Goal: Information Seeking & Learning: Learn about a topic

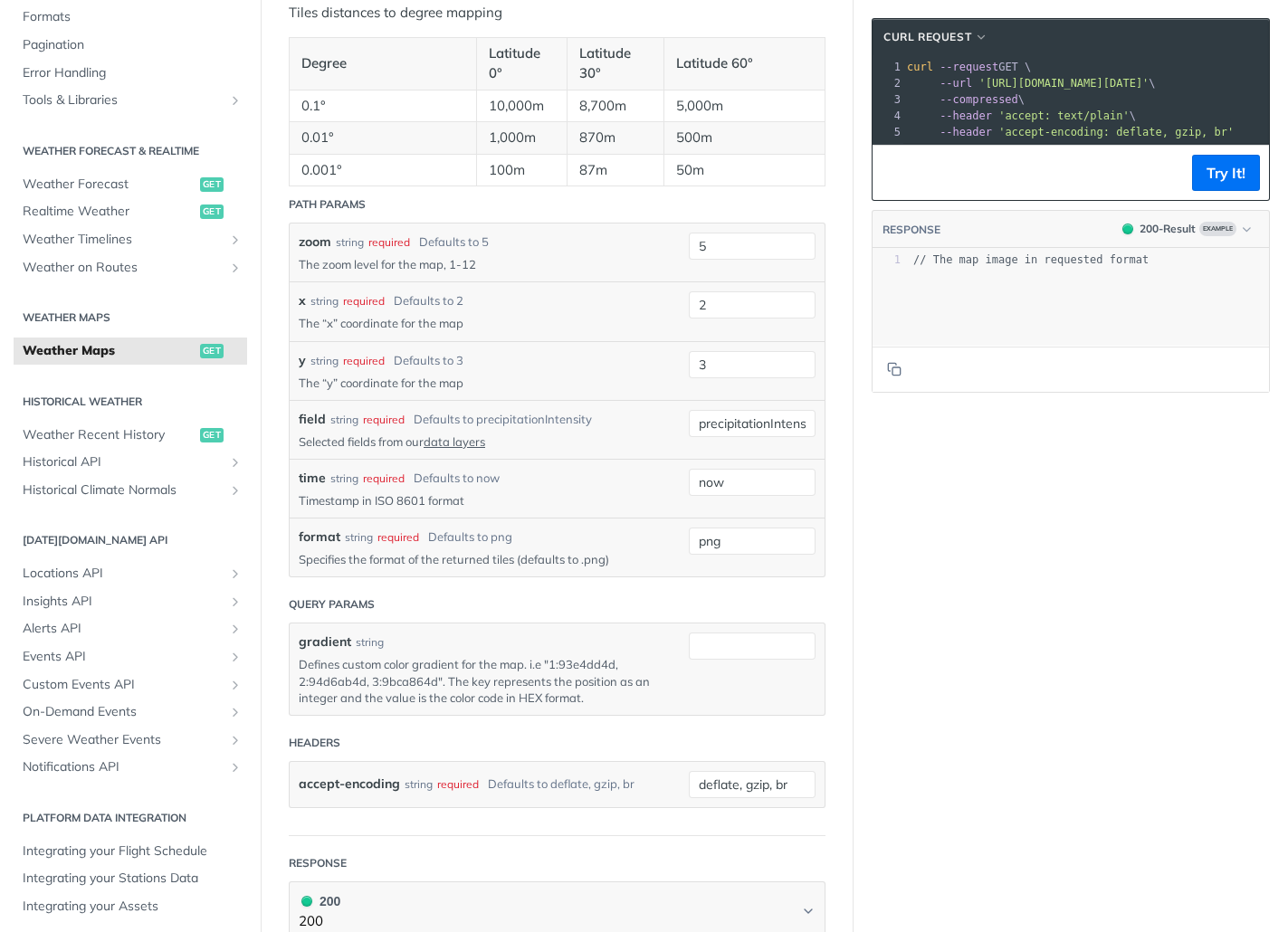
scroll to position [1612, 0]
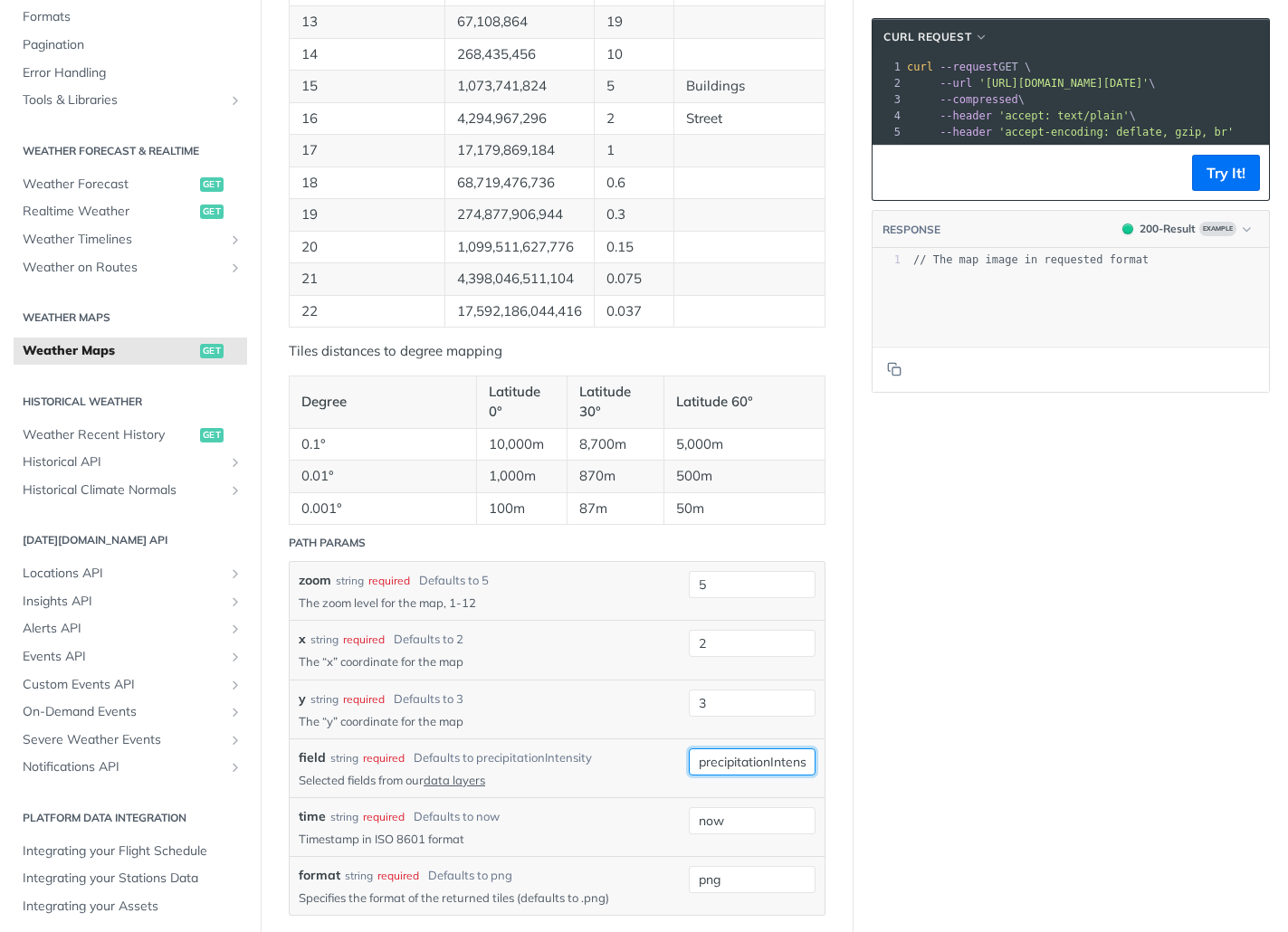
click at [786, 771] on div "precipitationIntensity" at bounding box center [751, 762] width 127 height 27
click at [685, 756] on div "field string required Defaults to precipitationIntensity Selected fields from o…" at bounding box center [557, 768] width 516 height 40
click at [724, 753] on input "precipitationIntensity" at bounding box center [751, 762] width 127 height 27
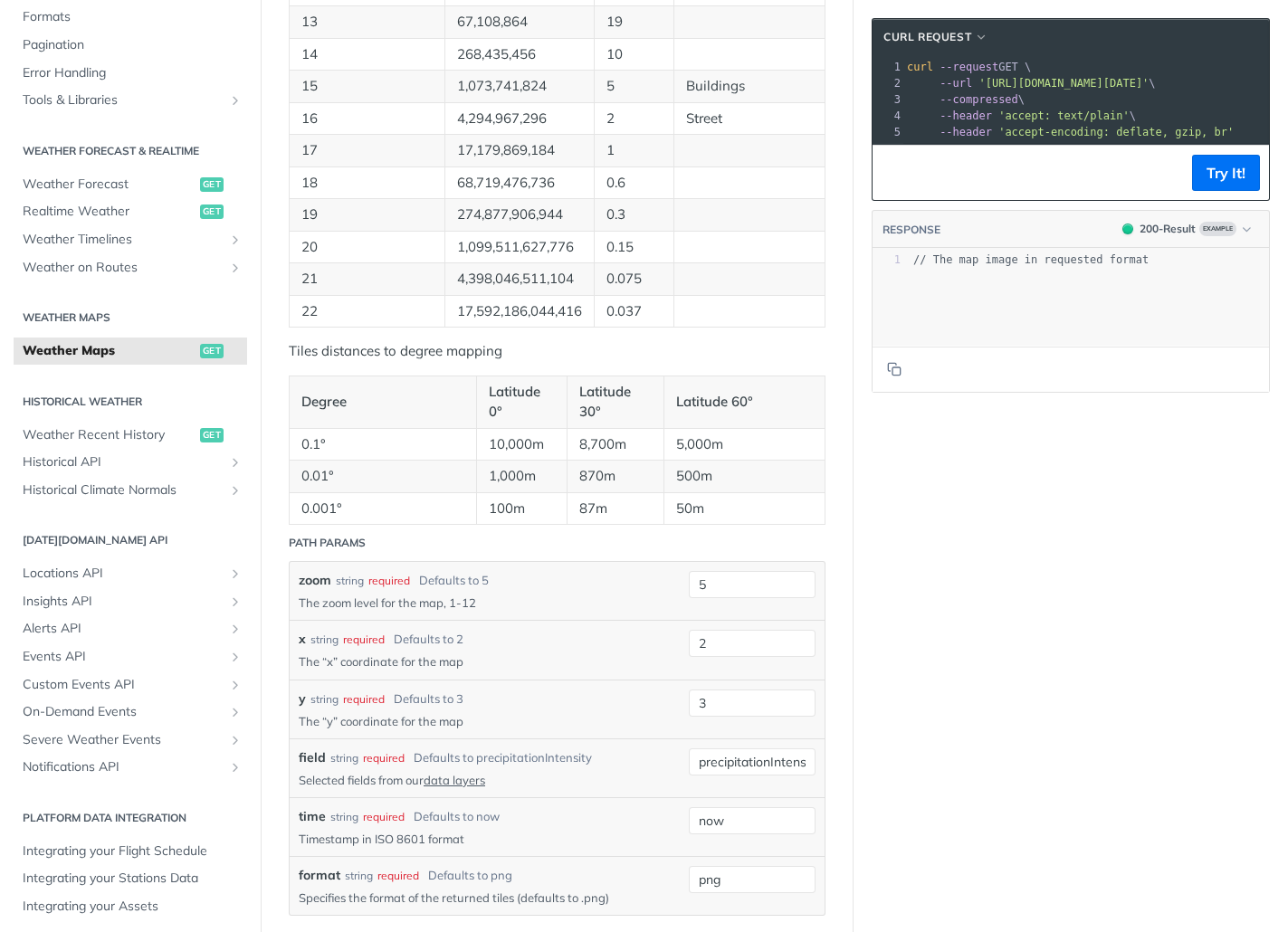
click at [529, 646] on div "x string required Defaults to 2" at bounding box center [480, 639] width 363 height 19
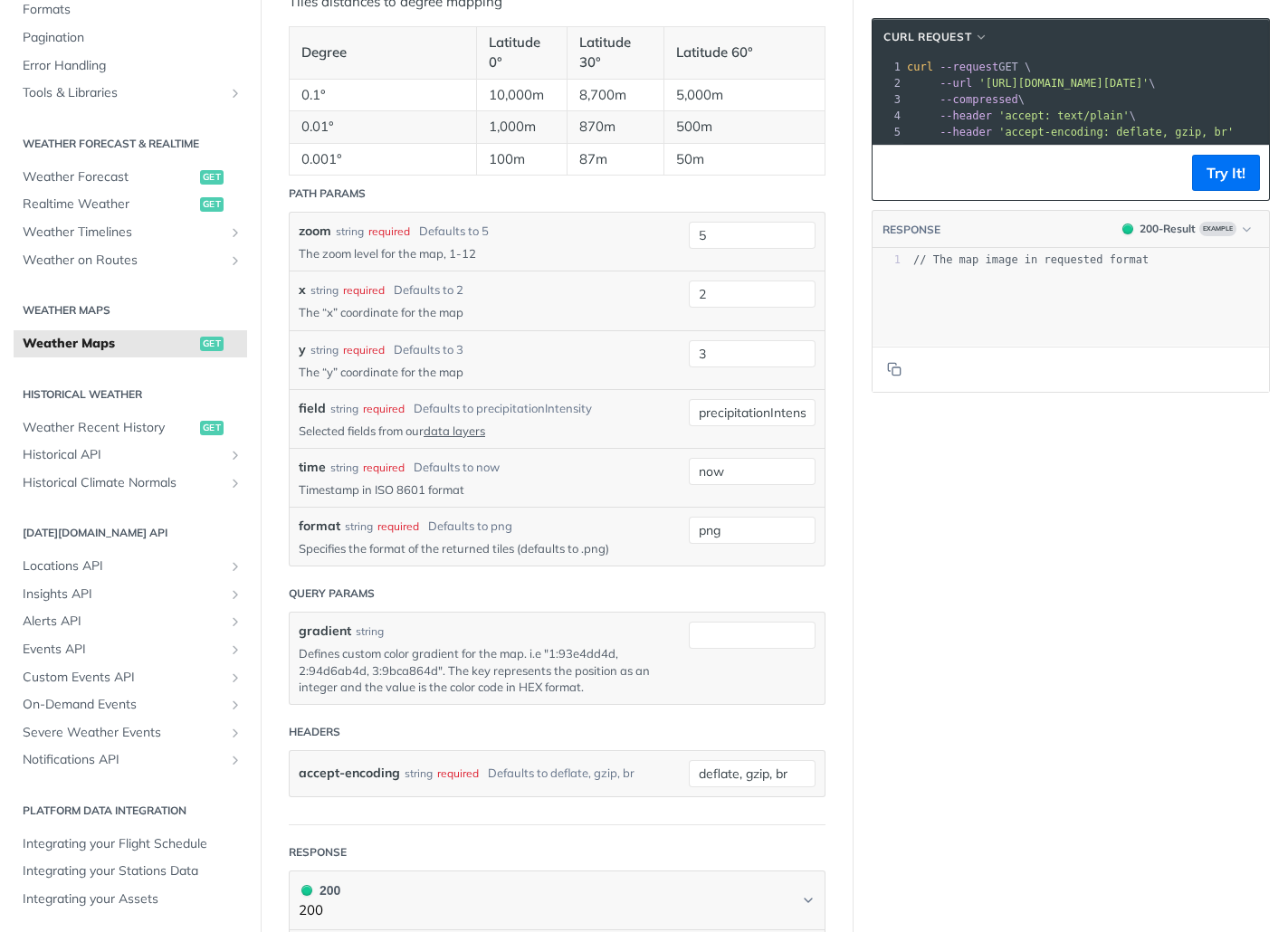
scroll to position [1879, 0]
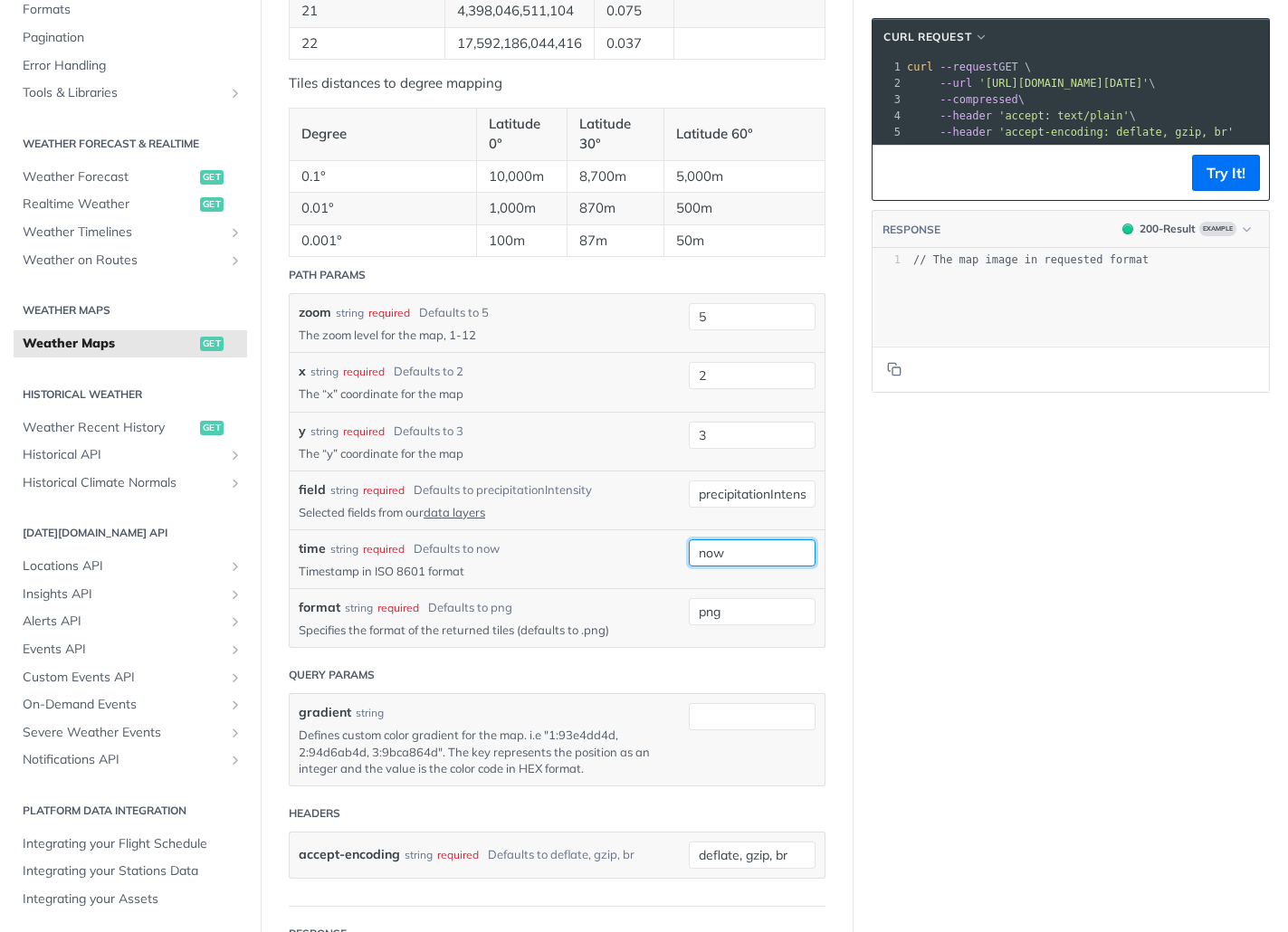
click at [727, 547] on input "now" at bounding box center [751, 553] width 127 height 27
click at [526, 568] on p "Timestamp in ISO 8601 format" at bounding box center [480, 570] width 363 height 16
click at [368, 568] on p "Timestamp in ISO 8601 format" at bounding box center [480, 570] width 363 height 16
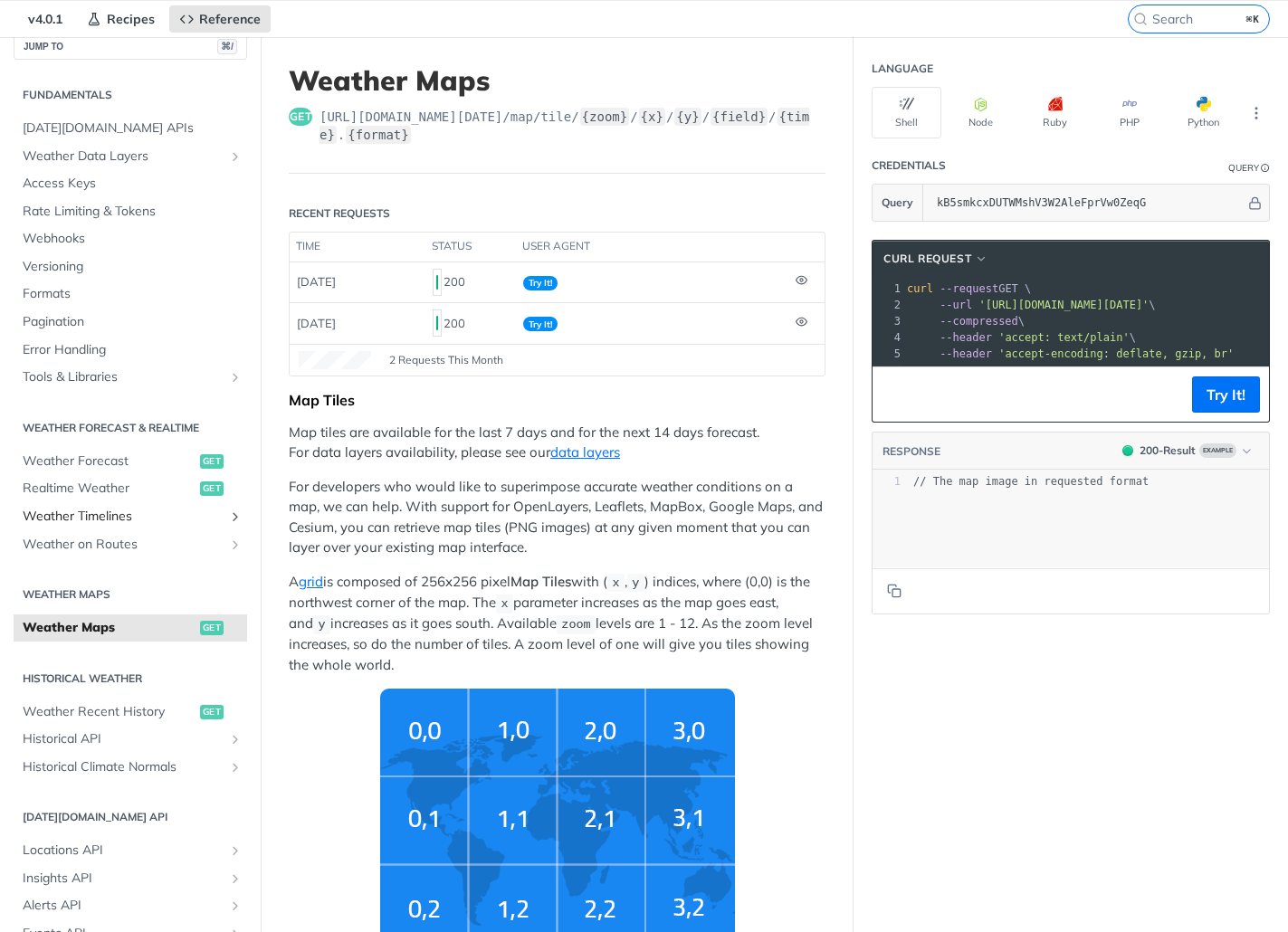
scroll to position [0, 0]
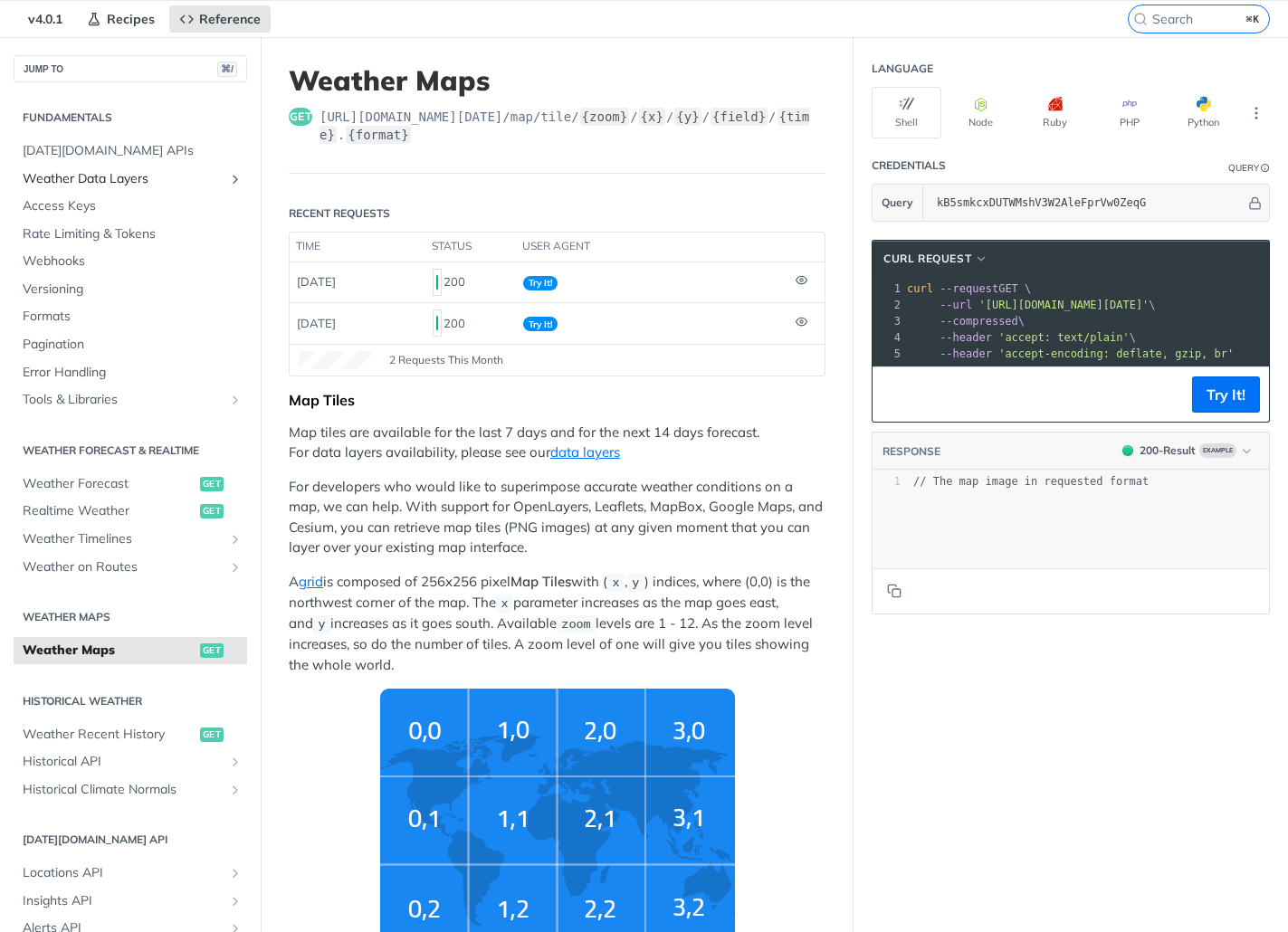
click at [151, 172] on span "Weather Data Layers" at bounding box center [123, 179] width 201 height 18
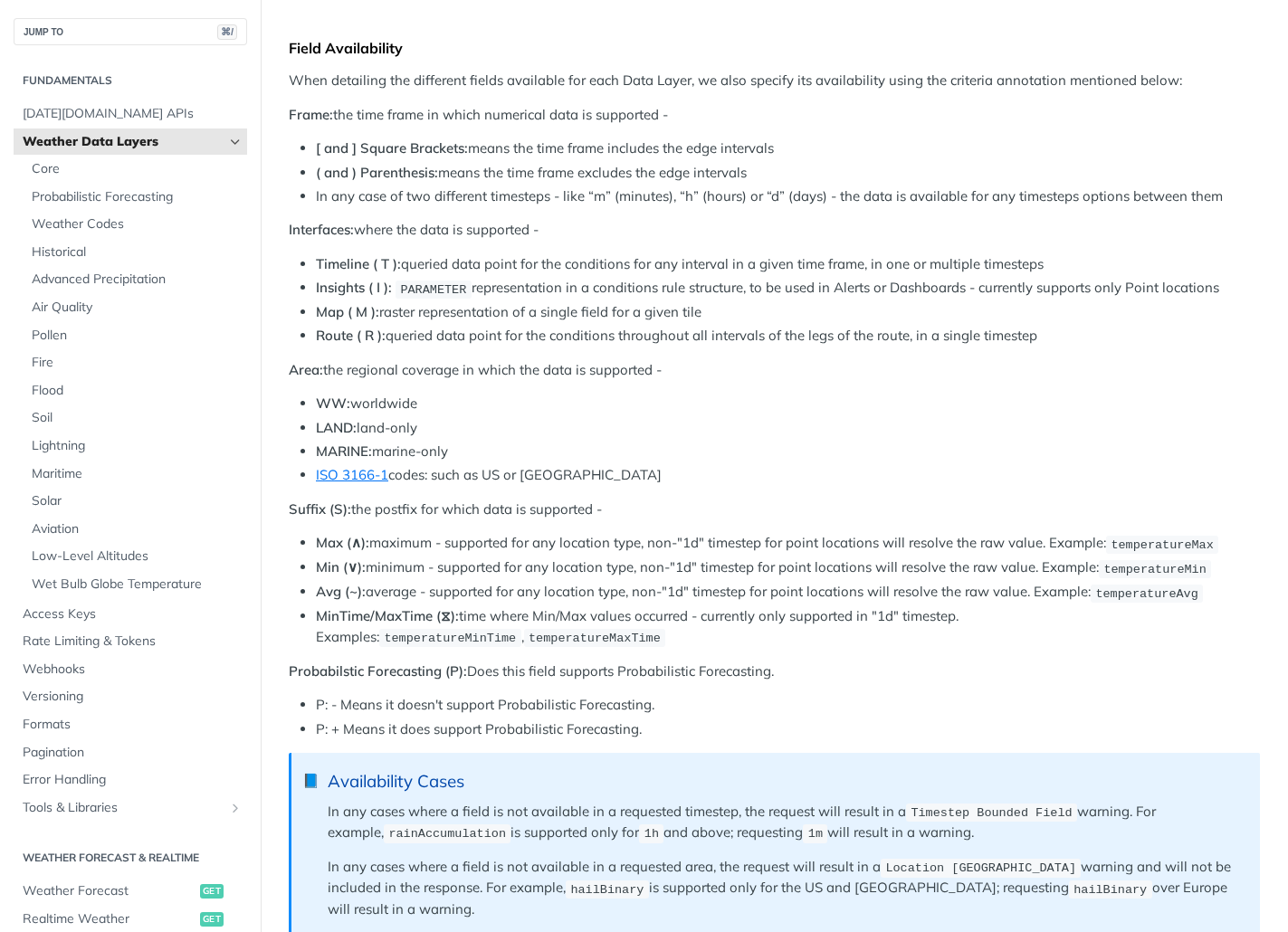
scroll to position [984, 0]
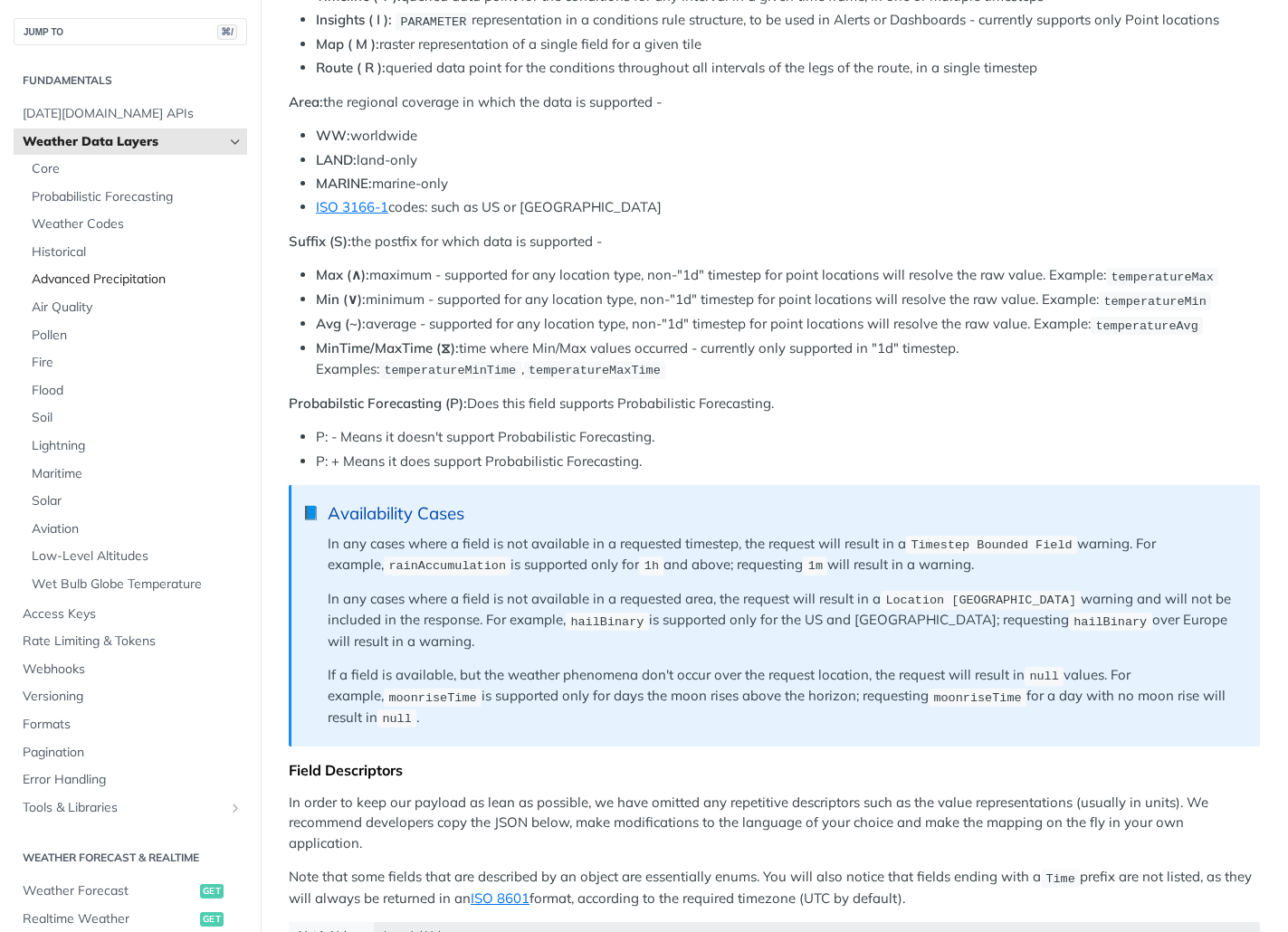
click at [140, 282] on span "Advanced Precipitation" at bounding box center [137, 279] width 211 height 18
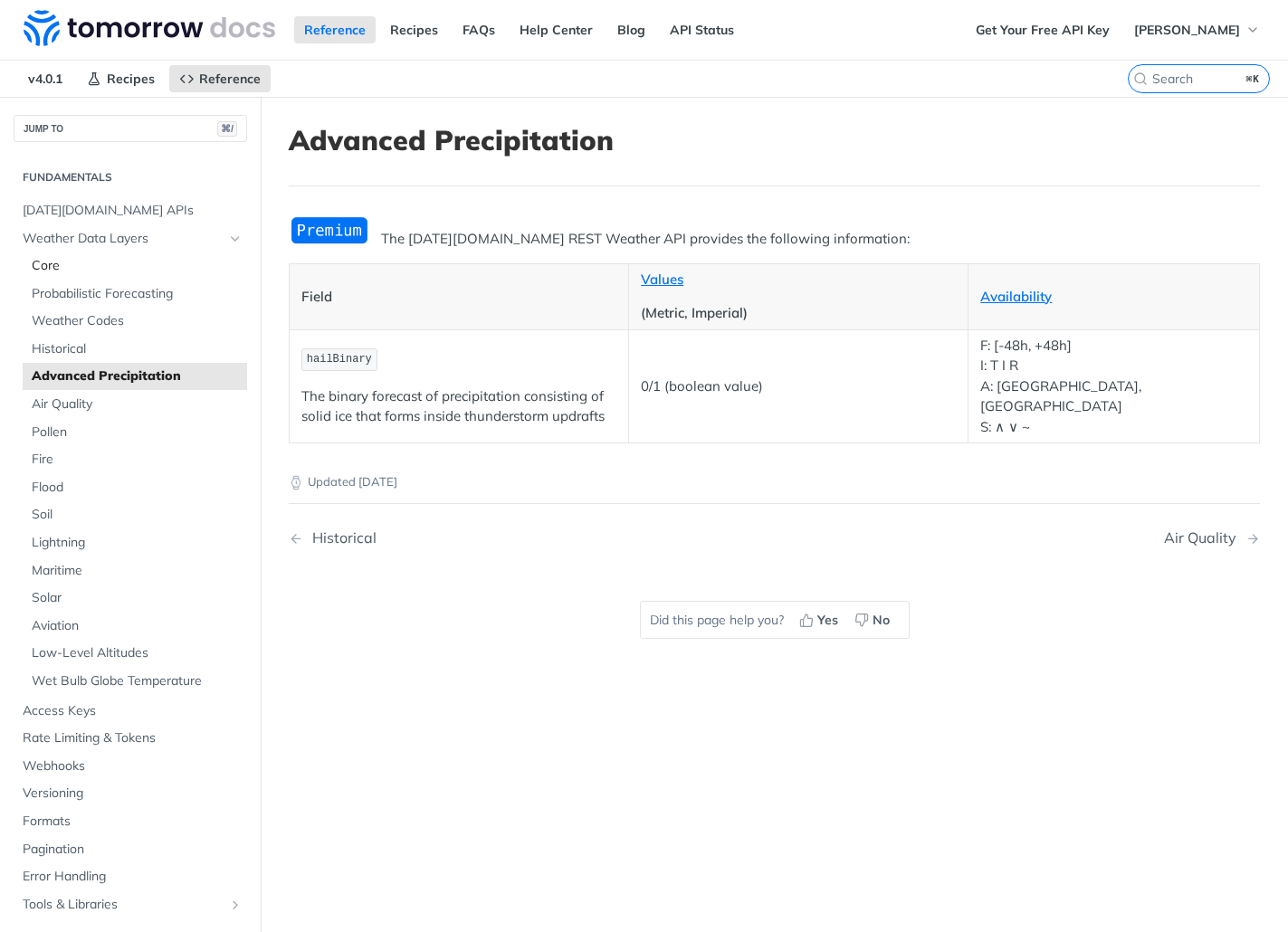
click at [81, 265] on span "Core" at bounding box center [137, 266] width 211 height 18
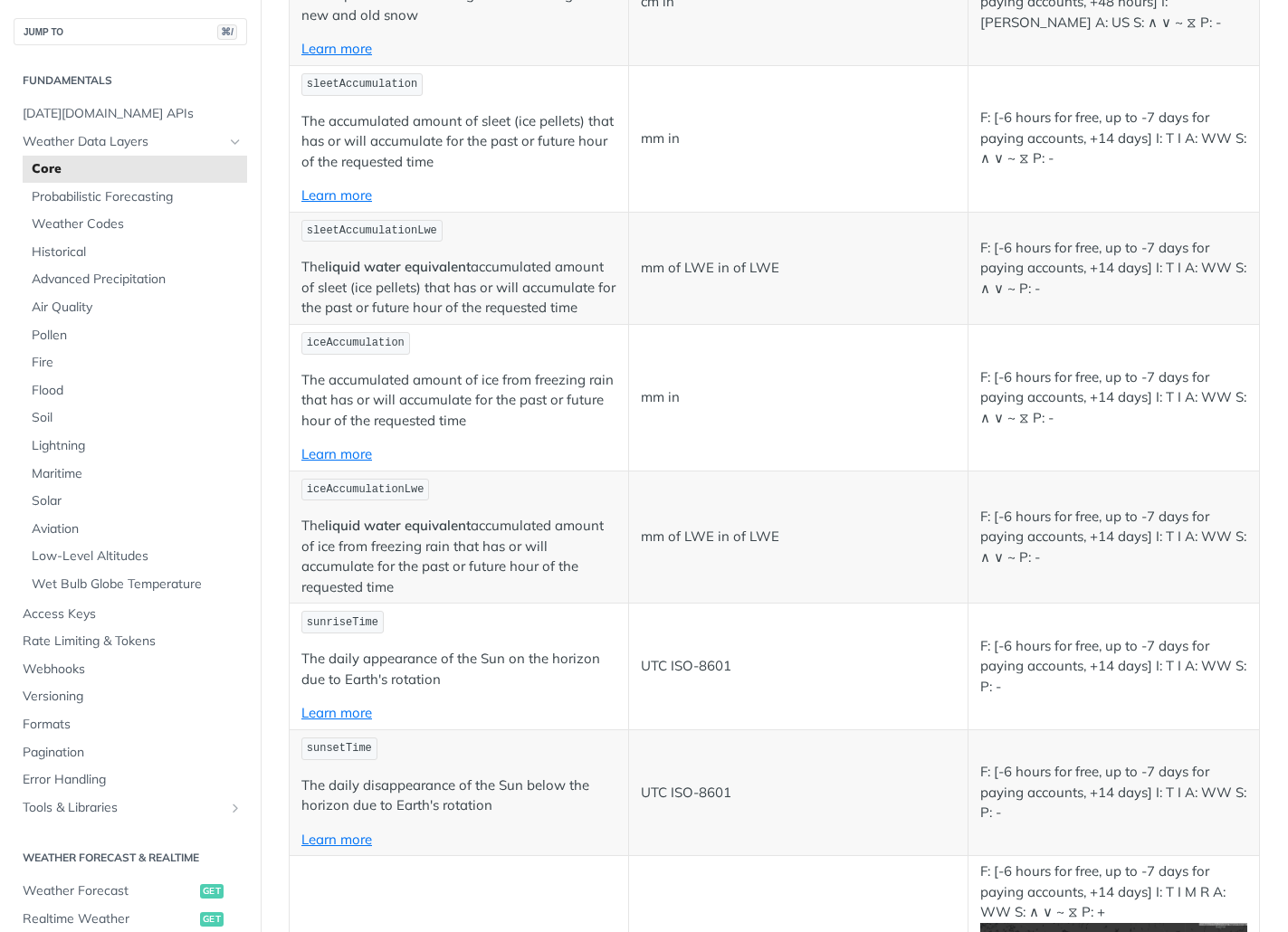
scroll to position [4373, 0]
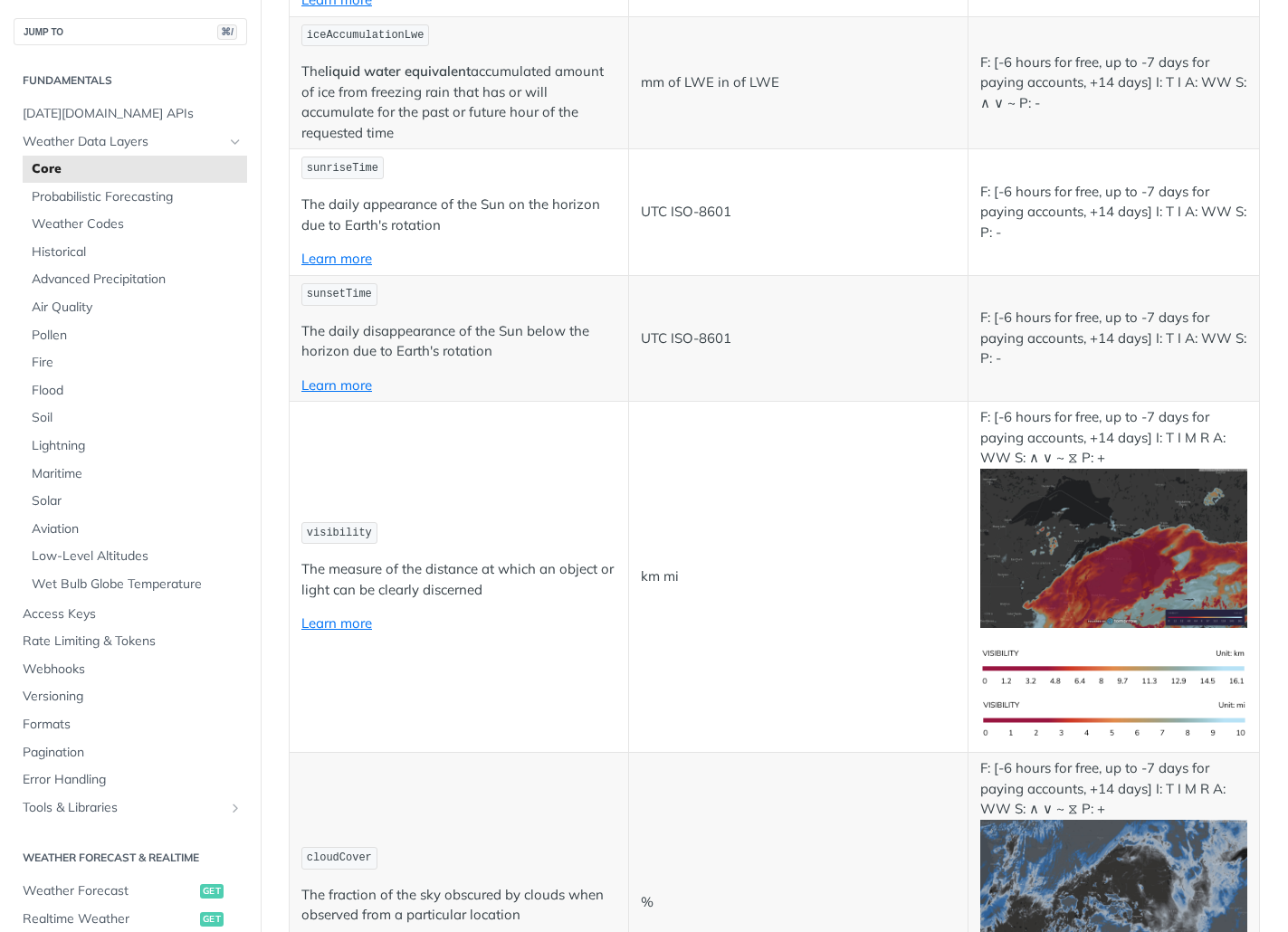
scroll to position [4593, 0]
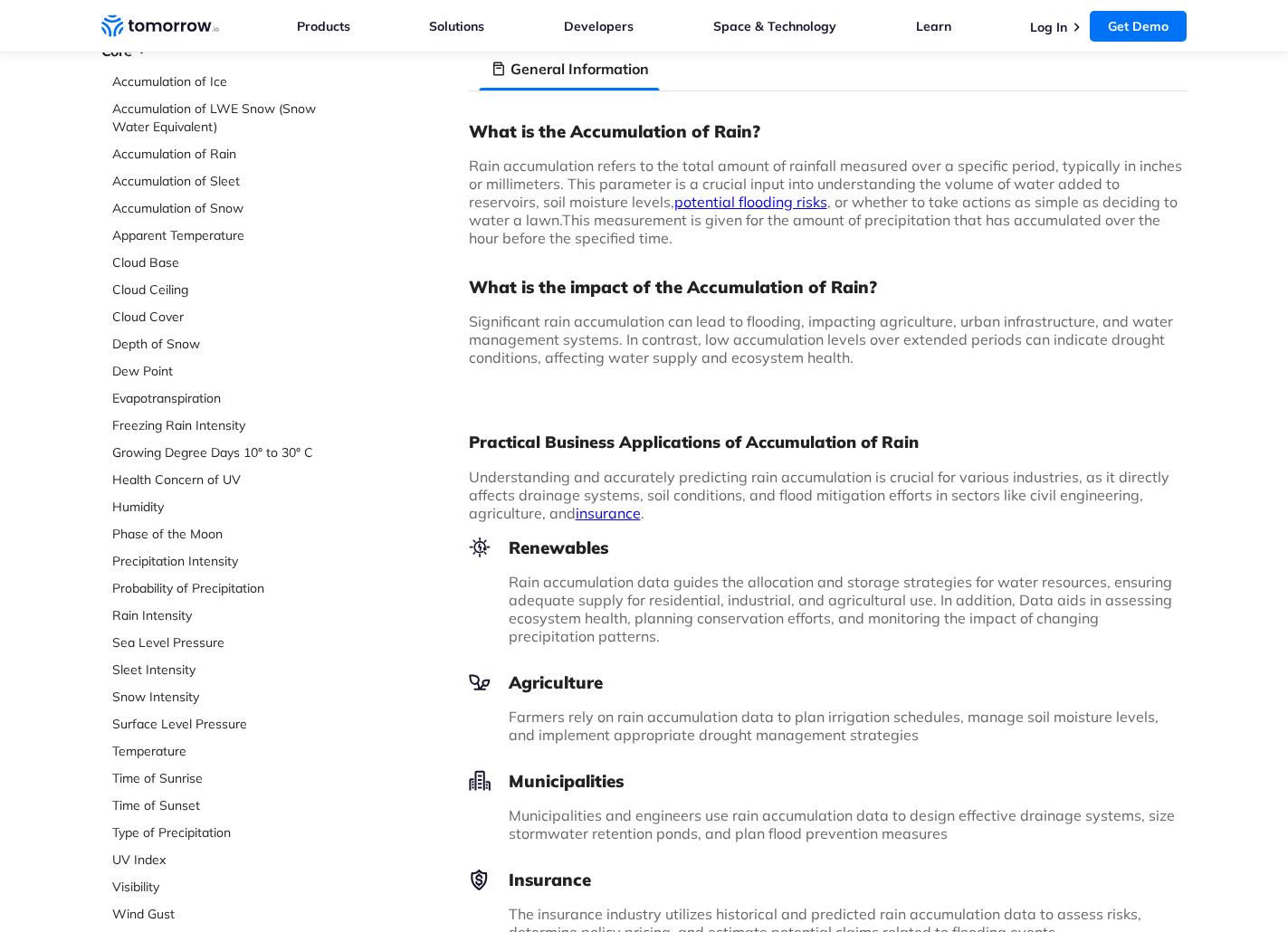
scroll to position [126, 0]
